Goal: Check status: Check status

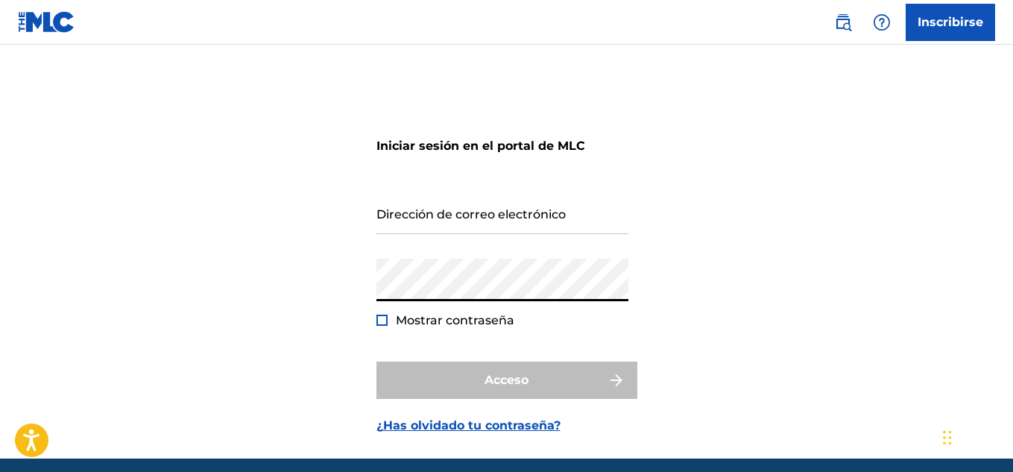
type input "[EMAIL_ADDRESS][DOMAIN_NAME]"
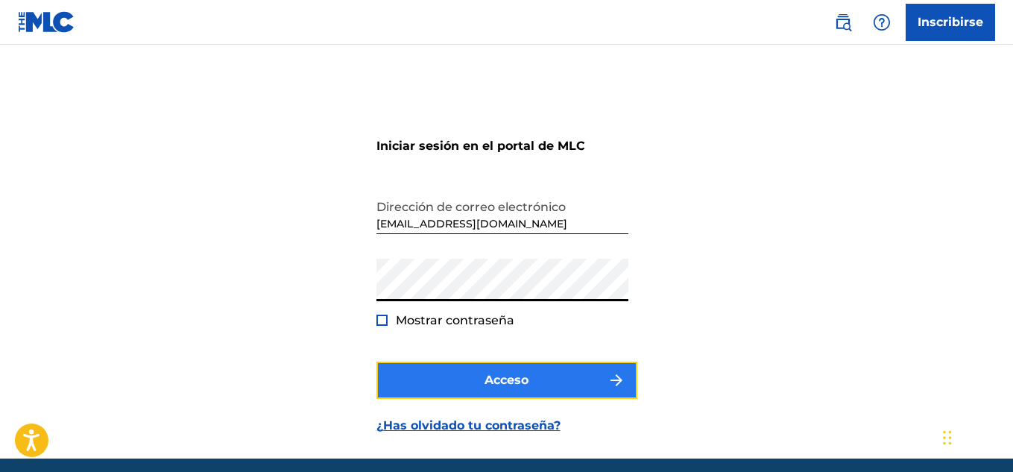
click at [500, 381] on font "Acceso" at bounding box center [507, 380] width 44 height 14
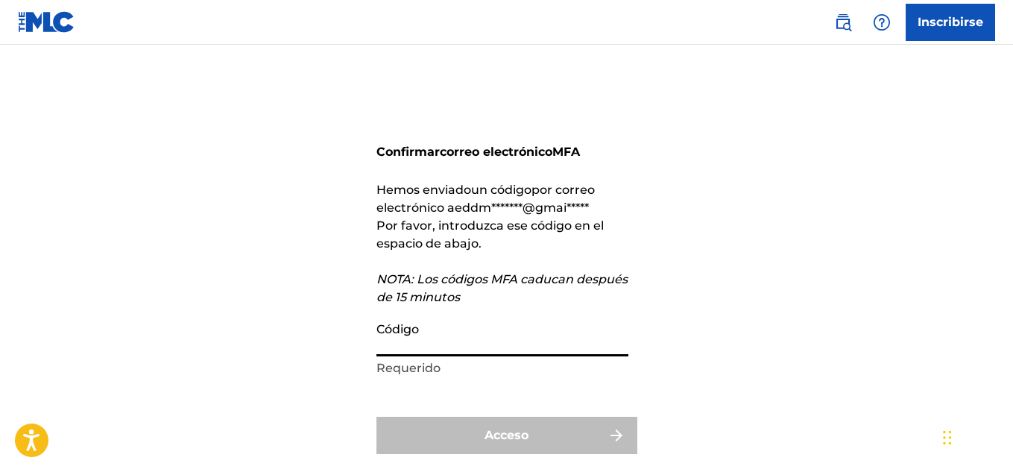
paste input "998132"
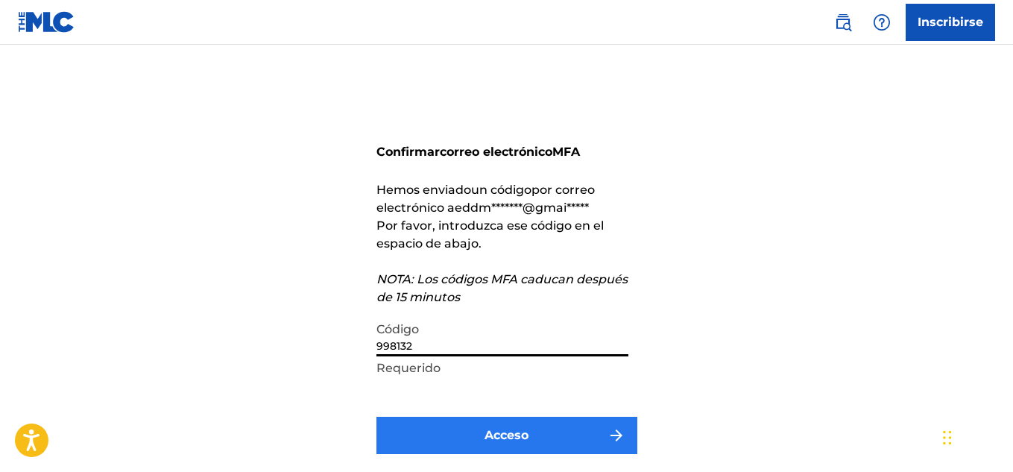
type input "998132"
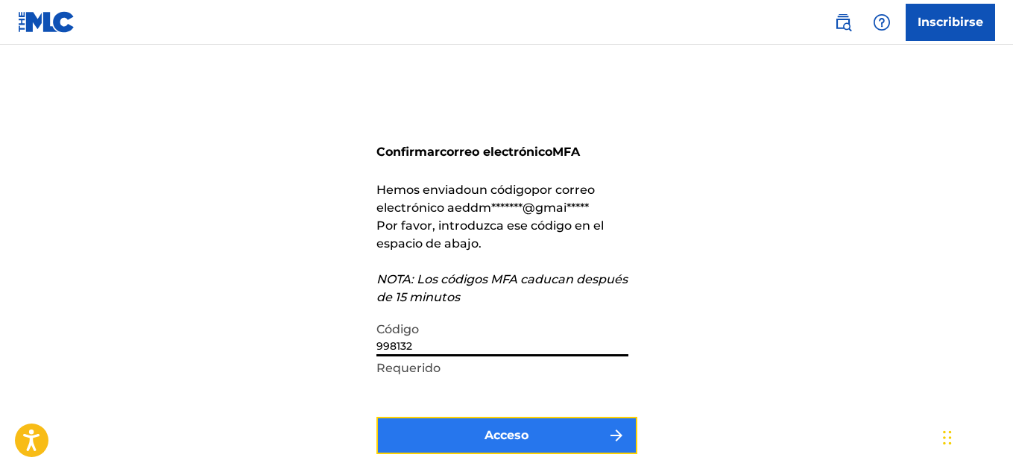
click at [476, 435] on button "Acceso" at bounding box center [507, 435] width 261 height 37
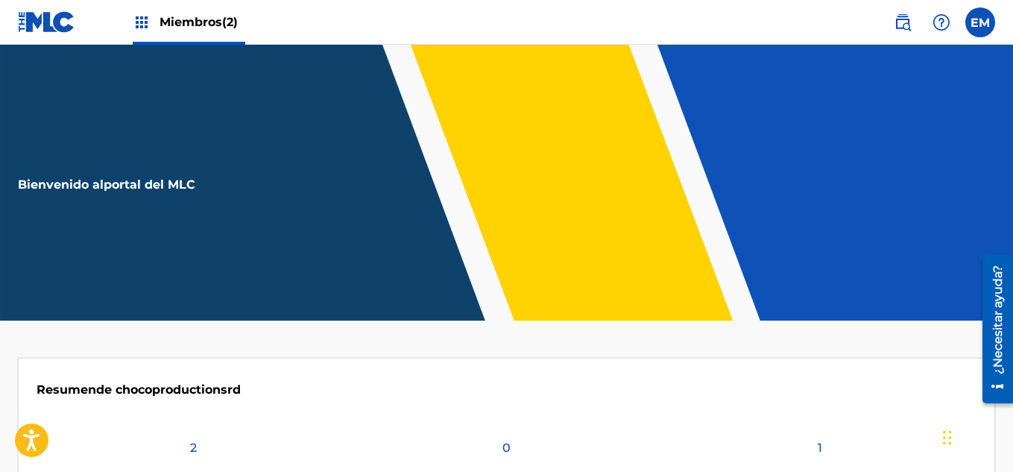
scroll to position [402, 0]
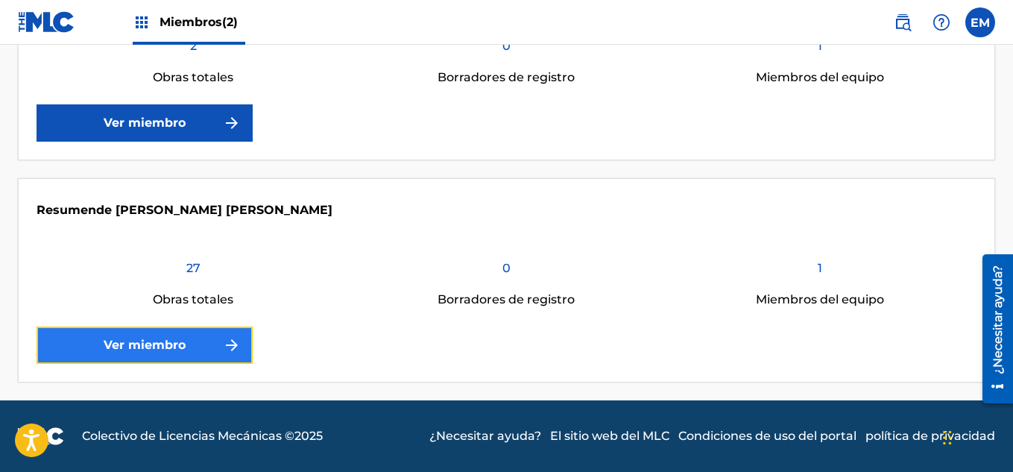
click at [227, 346] on img at bounding box center [232, 345] width 18 height 18
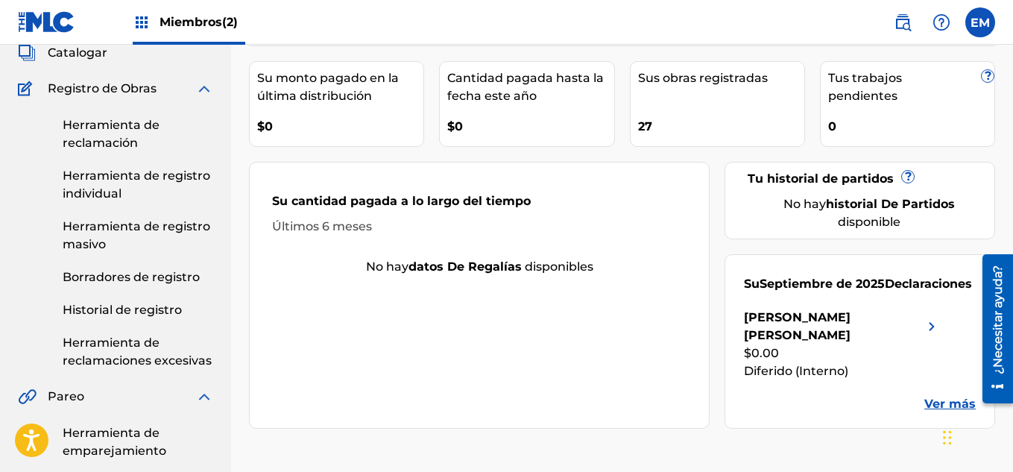
scroll to position [113, 0]
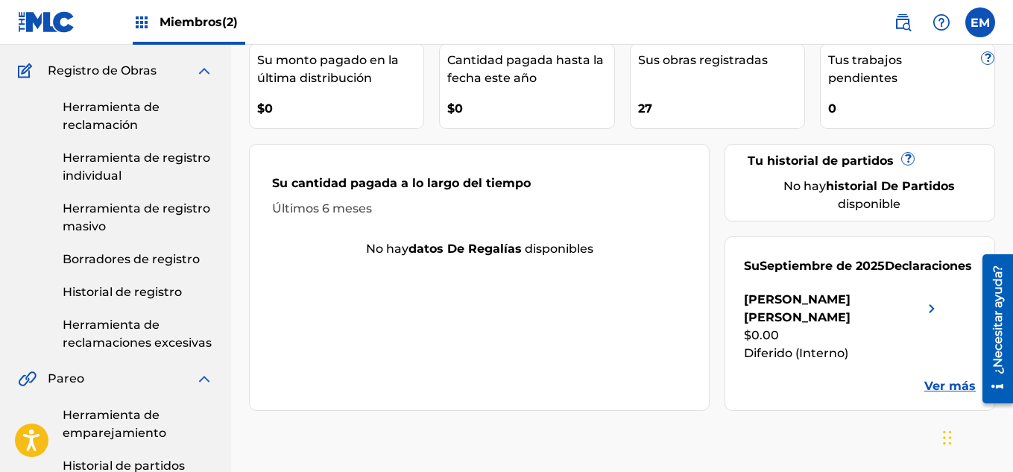
click at [940, 379] on font "Ver más" at bounding box center [950, 386] width 51 height 14
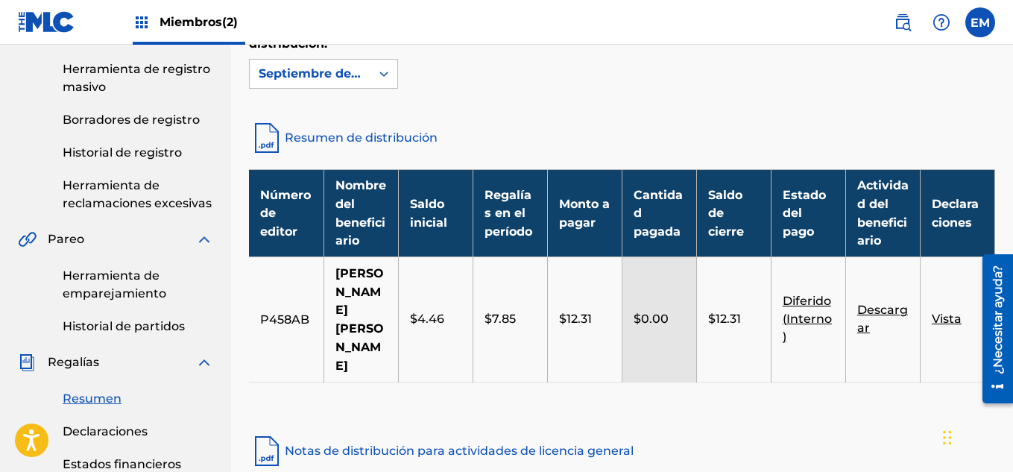
scroll to position [257, 0]
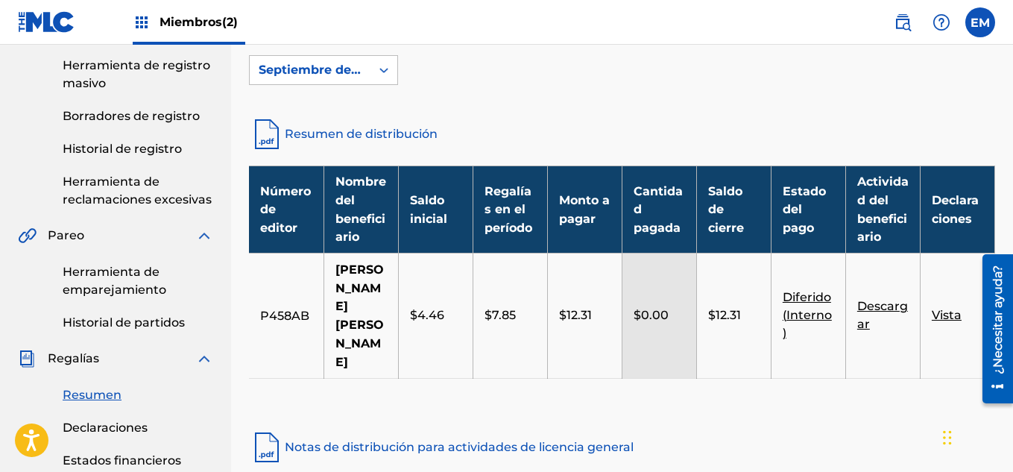
click at [1002, 187] on div "Regalías Seleccione el período de distribución deseado en el menú desplegable p…" at bounding box center [622, 319] width 782 height 988
click at [386, 67] on icon at bounding box center [384, 70] width 15 height 15
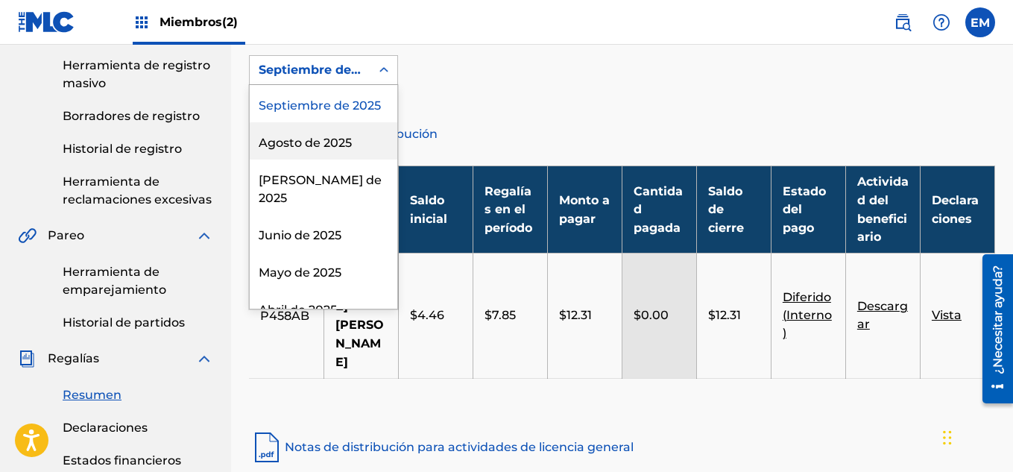
click at [341, 153] on div "Agosto de 2025" at bounding box center [324, 140] width 148 height 37
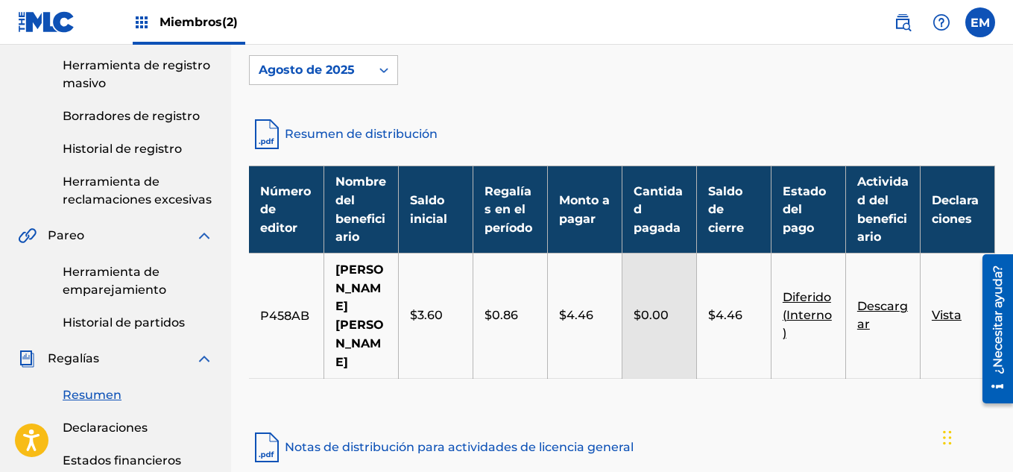
click at [384, 72] on icon at bounding box center [384, 70] width 15 height 15
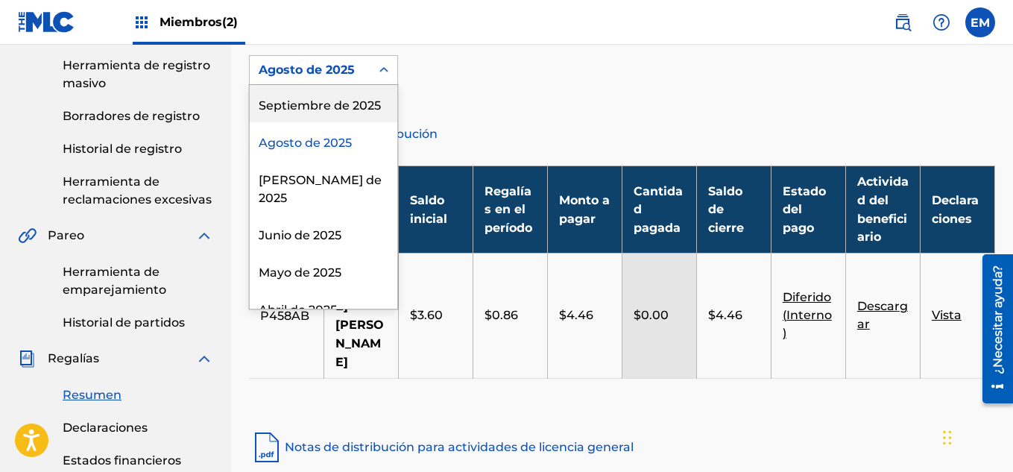
click at [351, 106] on div "Septiembre de 2025" at bounding box center [324, 103] width 148 height 37
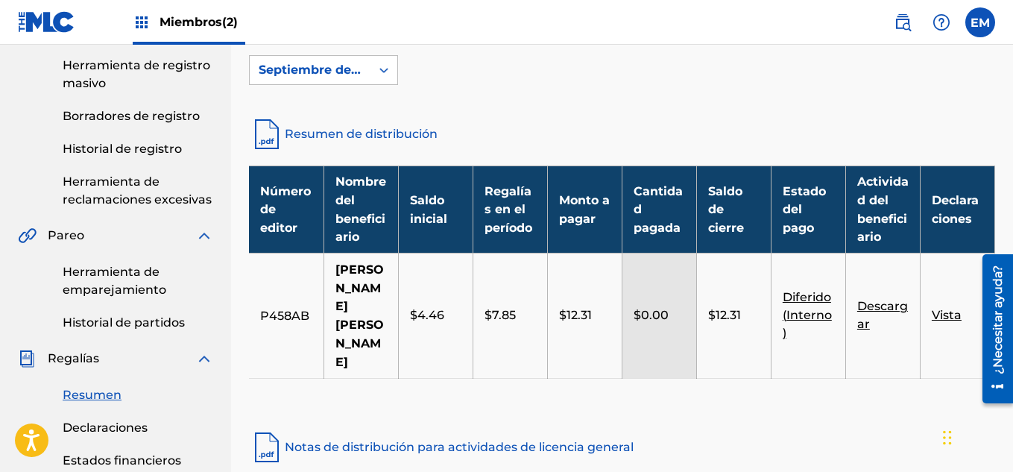
click at [218, 19] on font "Miembros" at bounding box center [191, 22] width 63 height 14
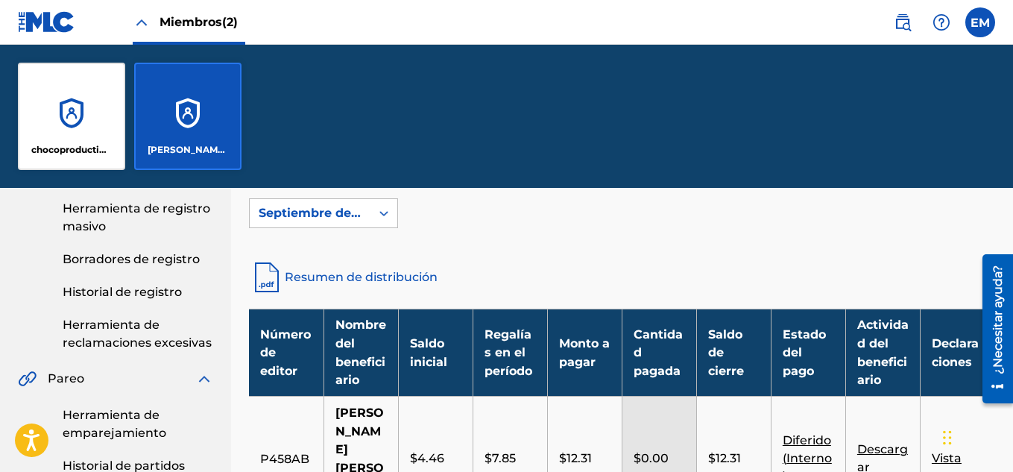
scroll to position [400, 0]
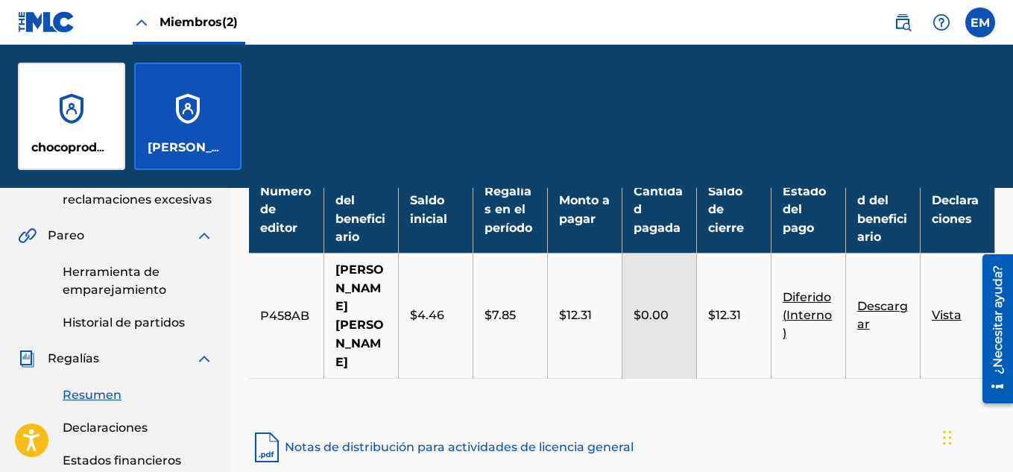
click at [213, 94] on div "[PERSON_NAME] [PERSON_NAME]" at bounding box center [187, 116] width 107 height 107
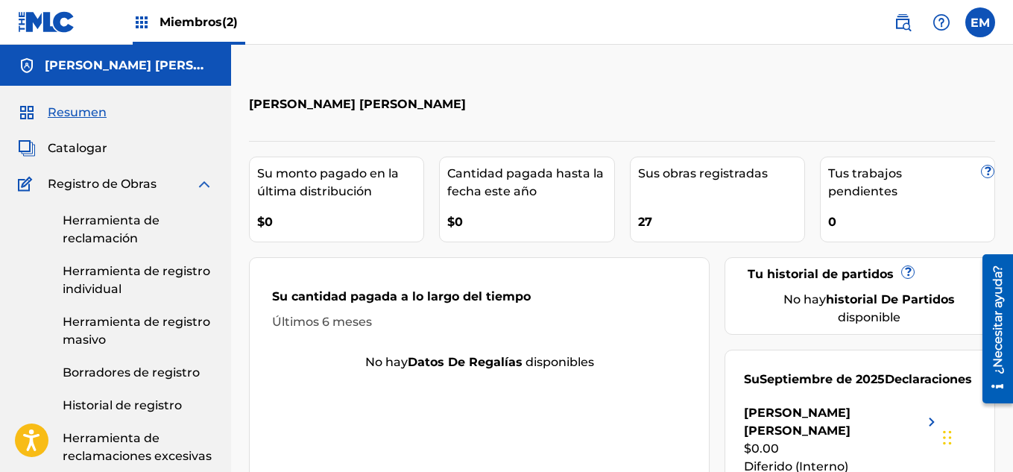
click at [212, 27] on font "Miembros" at bounding box center [191, 22] width 63 height 14
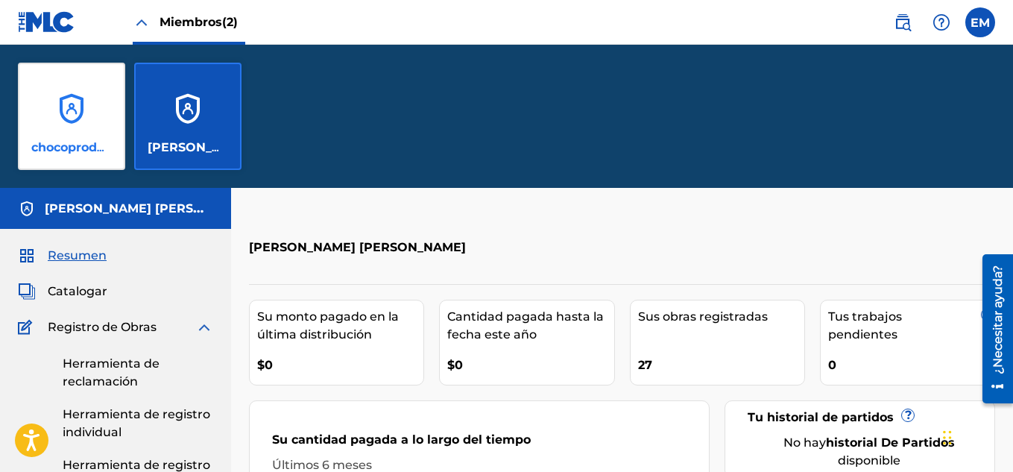
click at [99, 123] on div "chocoproduccionesrd" at bounding box center [71, 116] width 107 height 107
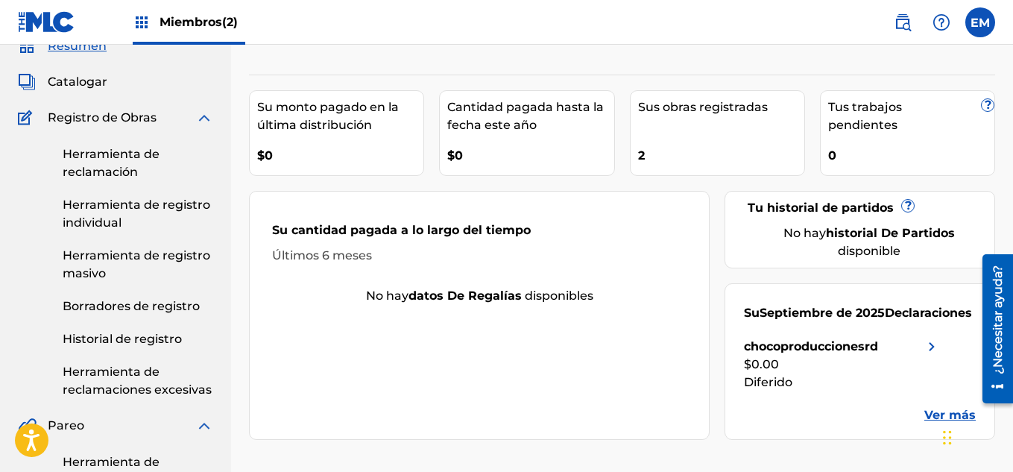
scroll to position [126, 0]
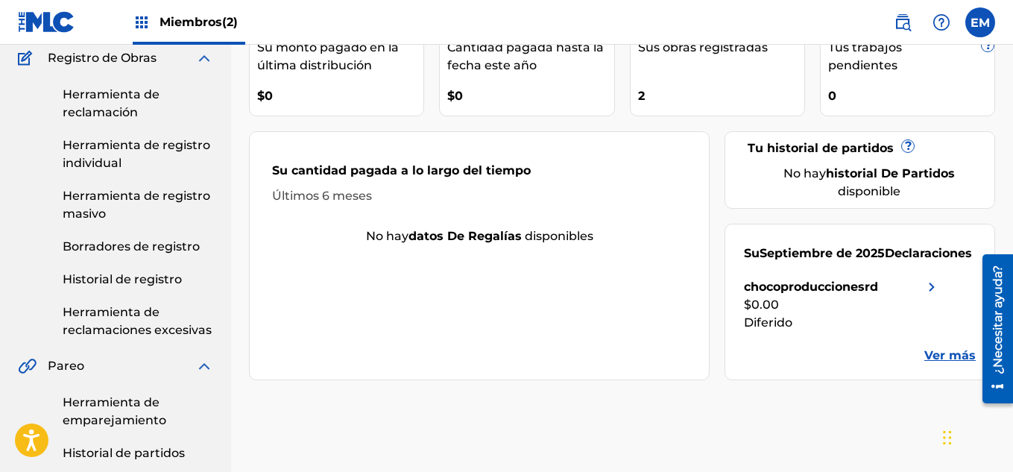
click at [949, 351] on font "Ver más" at bounding box center [950, 355] width 51 height 14
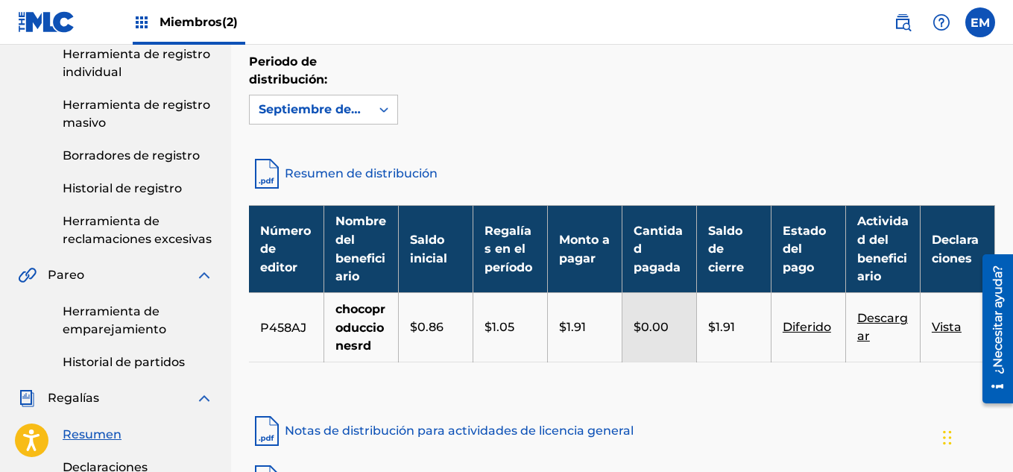
scroll to position [229, 0]
